Goal: Ask a question

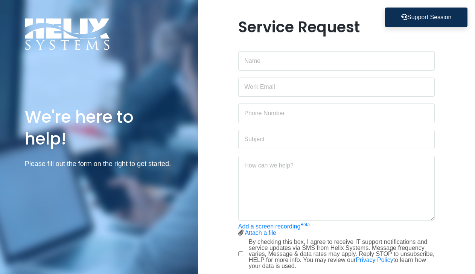
click at [411, 24] on button "Support Session" at bounding box center [426, 18] width 82 height 20
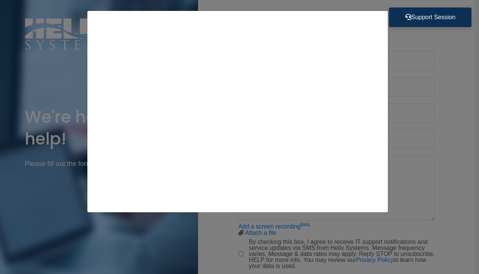
click at [410, 13] on button "Support Session" at bounding box center [430, 18] width 82 height 20
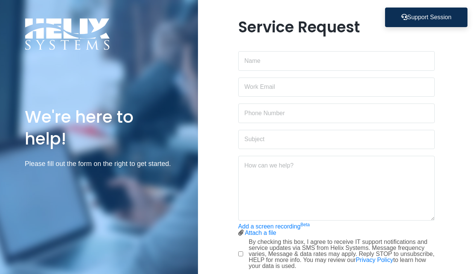
click at [410, 13] on button "Support Session" at bounding box center [426, 18] width 82 height 20
click at [447, 15] on button "Support Session" at bounding box center [426, 18] width 82 height 20
